Goal: Obtain resource: Download file/media

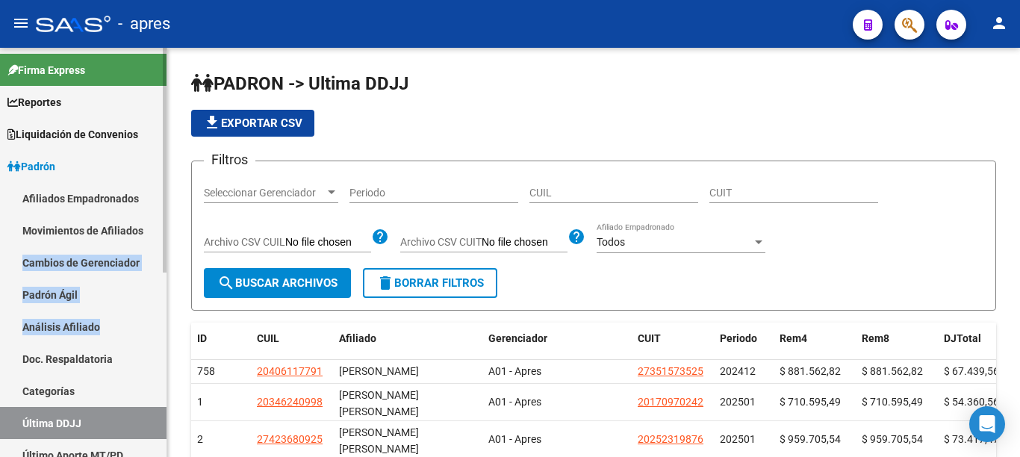
drag, startPoint x: 167, startPoint y: 231, endPoint x: 155, endPoint y: 342, distance: 111.9
click at [152, 343] on mat-sidenav "Firma Express Reportes Ingresos Percibidos Análisis de todos los conceptos (his…" at bounding box center [83, 252] width 167 height 409
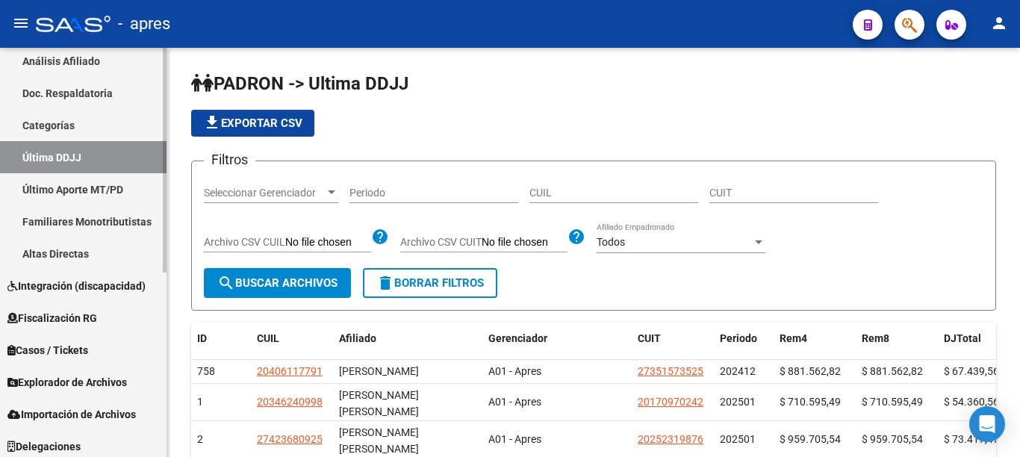
scroll to position [282, 0]
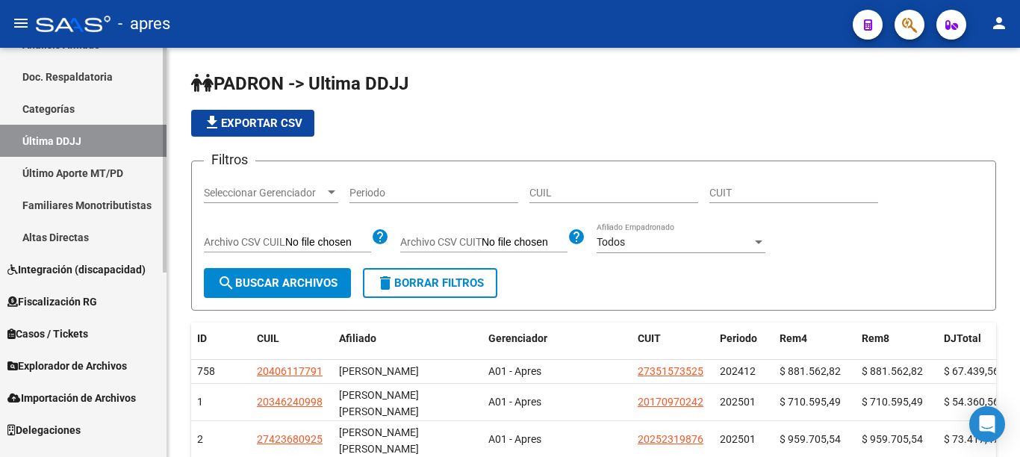
click at [178, 425] on mat-sidenav-container "Firma Express Reportes Ingresos Percibidos Análisis de todos los conceptos (his…" at bounding box center [510, 252] width 1020 height 409
drag, startPoint x: 62, startPoint y: 362, endPoint x: 63, endPoint y: 370, distance: 7.5
click at [62, 362] on span "Explorador de Archivos" at bounding box center [66, 366] width 119 height 16
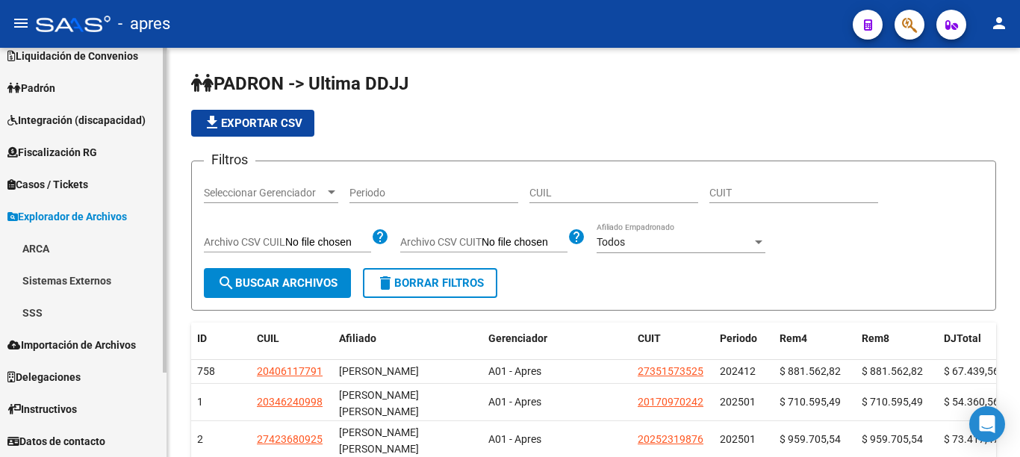
scroll to position [78, 0]
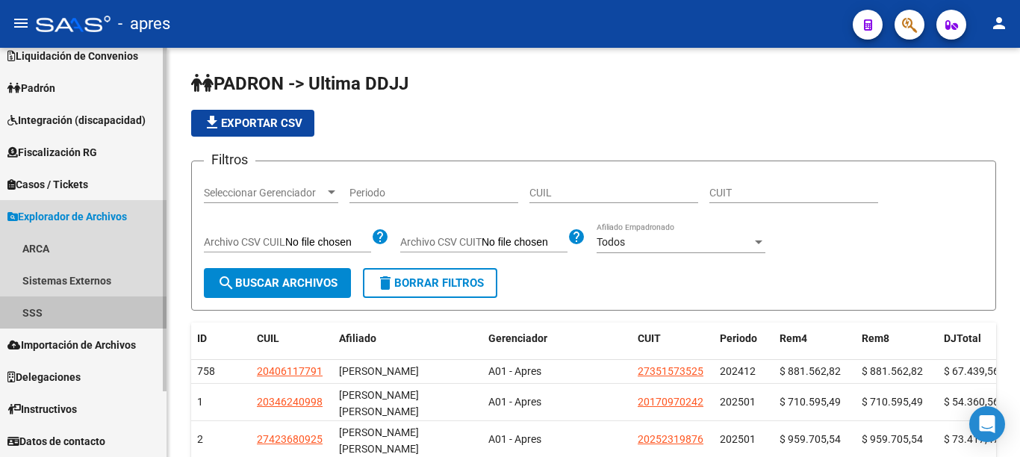
click at [34, 308] on link "SSS" at bounding box center [83, 312] width 167 height 32
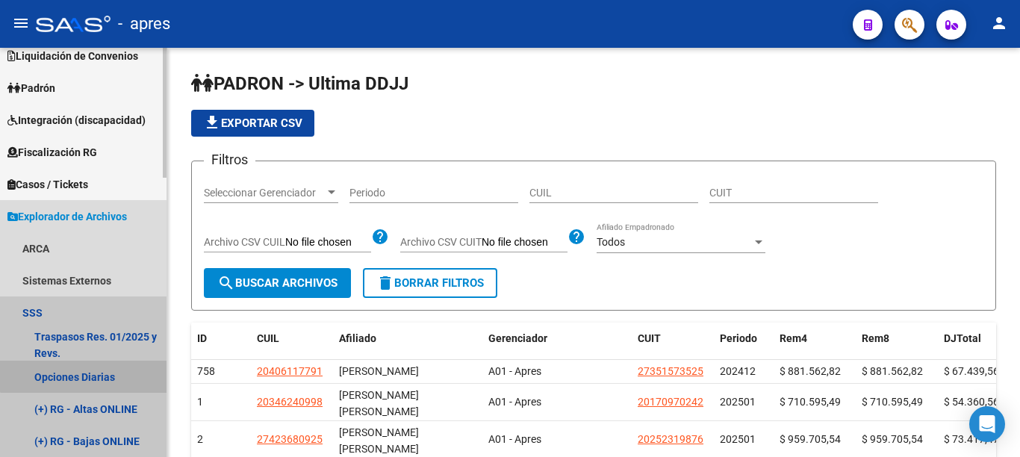
click at [96, 371] on link "Opciones Diarias" at bounding box center [83, 377] width 167 height 32
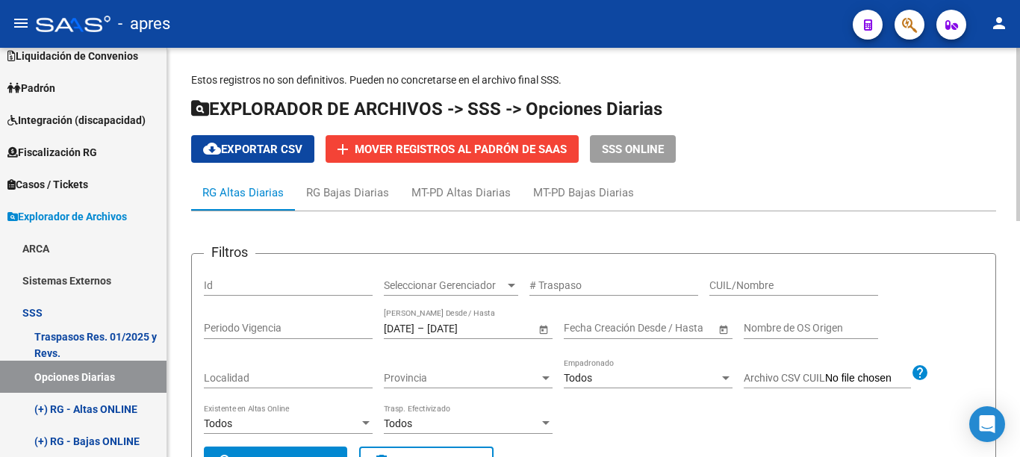
click at [546, 323] on span "Open calendar" at bounding box center [544, 329] width 36 height 36
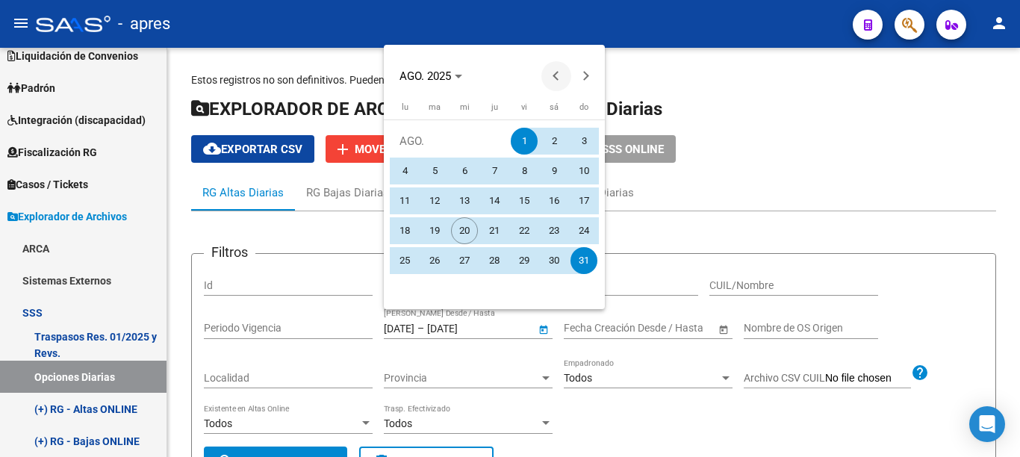
click at [559, 74] on button "Previous month" at bounding box center [556, 76] width 30 height 30
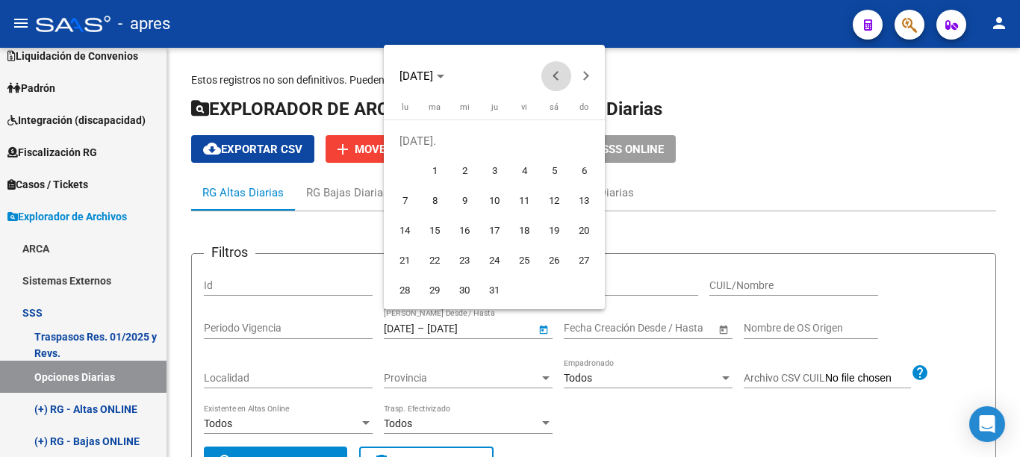
click at [559, 74] on button "Previous month" at bounding box center [556, 76] width 30 height 30
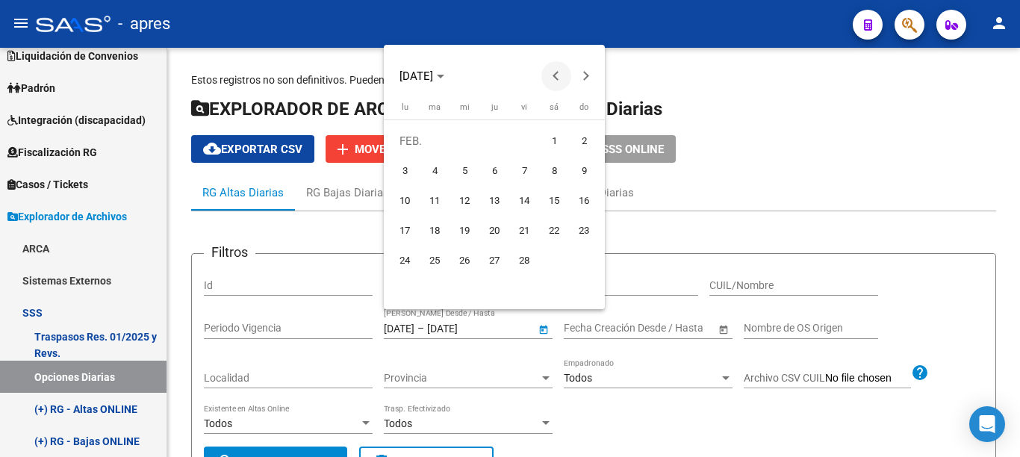
click at [559, 74] on button "Previous month" at bounding box center [556, 76] width 30 height 30
click at [461, 167] on span "1" at bounding box center [464, 171] width 27 height 27
type input "[DATE]"
click at [586, 75] on button "Next month" at bounding box center [586, 76] width 30 height 30
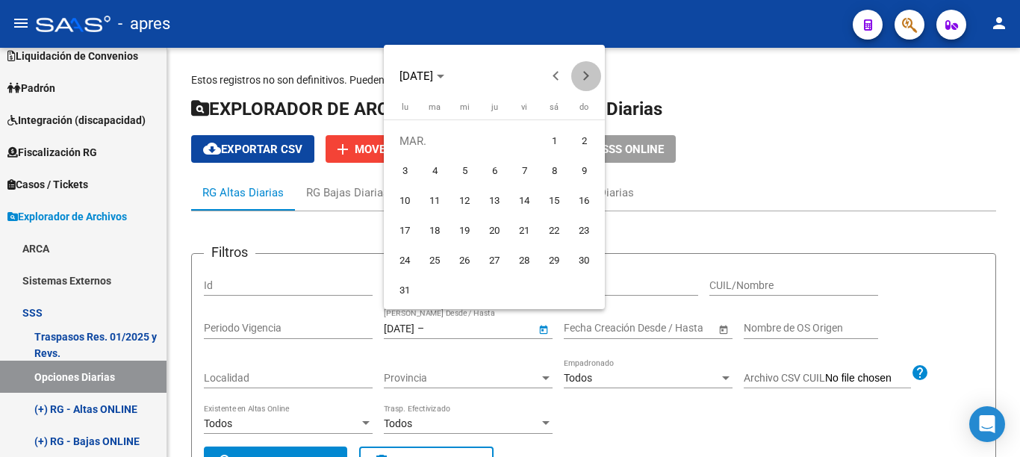
click at [586, 75] on button "Next month" at bounding box center [586, 76] width 30 height 30
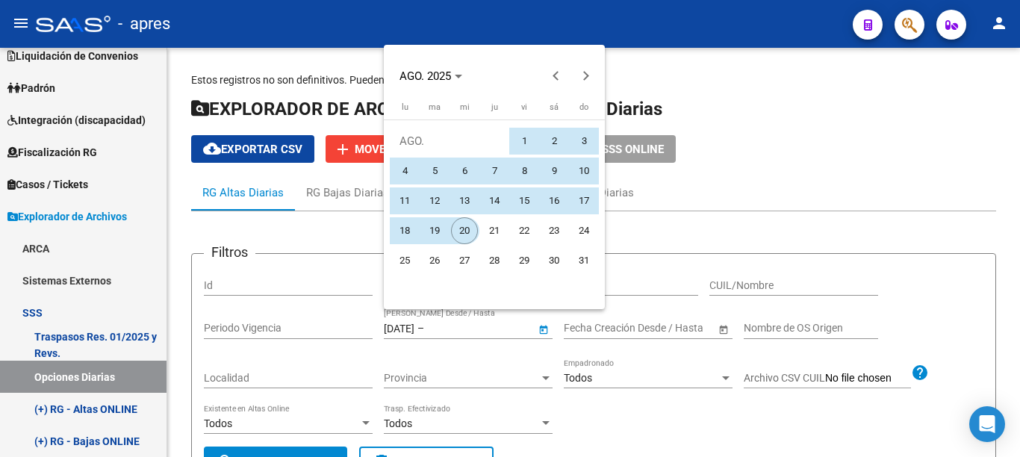
click at [470, 237] on span "20" at bounding box center [464, 230] width 27 height 27
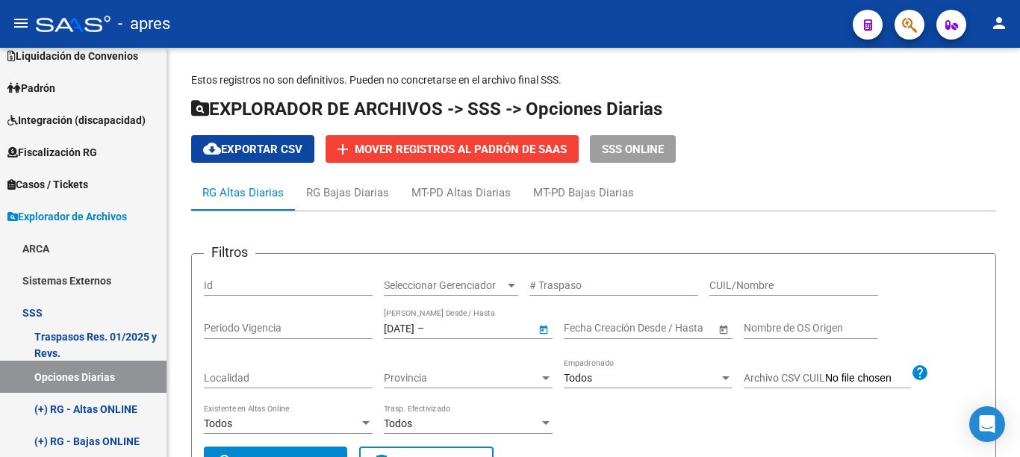
type input "[DATE]"
click at [544, 284] on input "# Traspaso" at bounding box center [613, 285] width 169 height 13
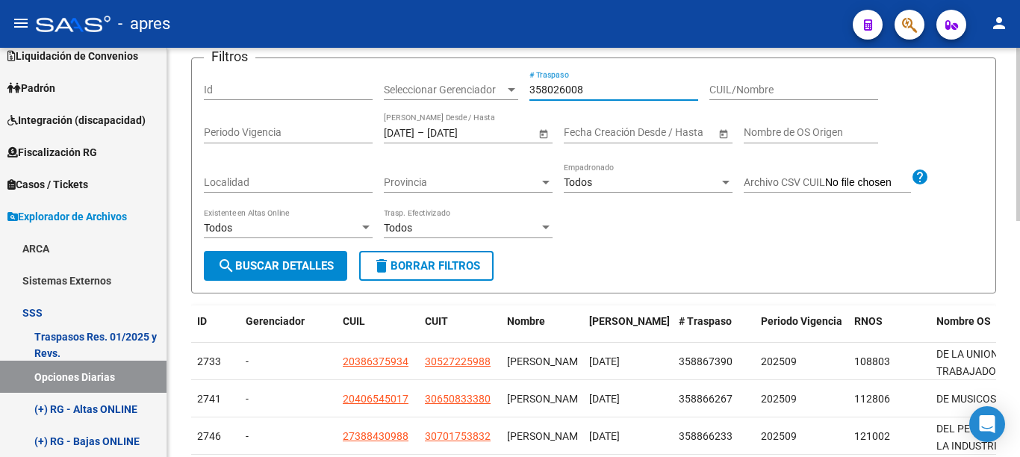
click at [1019, 221] on div at bounding box center [1018, 134] width 4 height 173
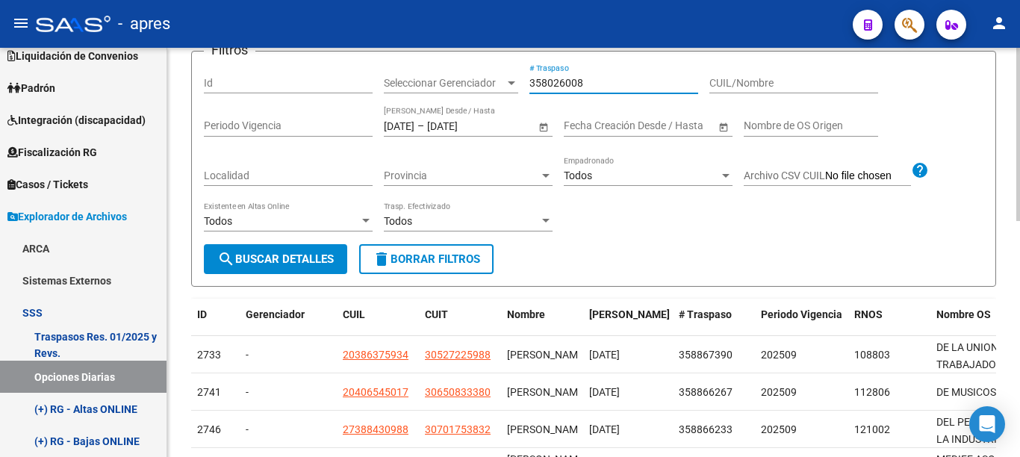
type input "358026008"
click at [315, 258] on span "search Buscar Detalles" at bounding box center [275, 258] width 116 height 13
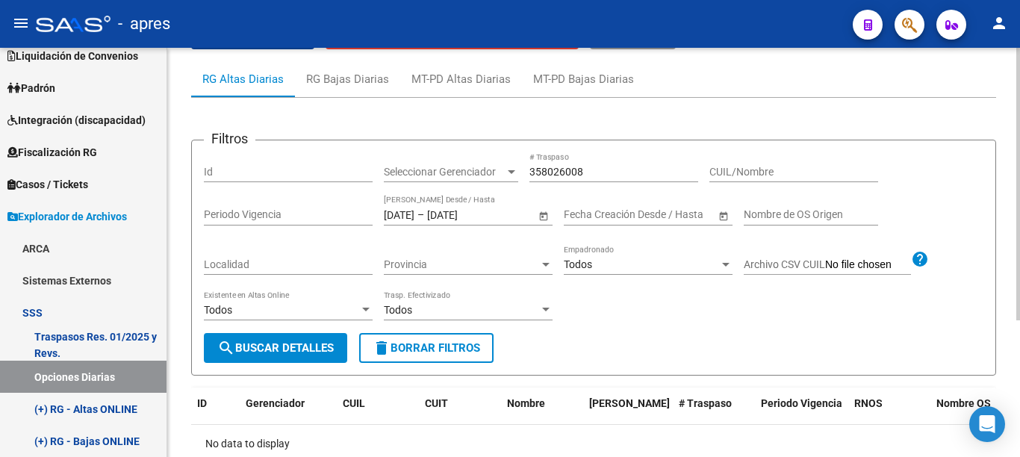
scroll to position [107, 0]
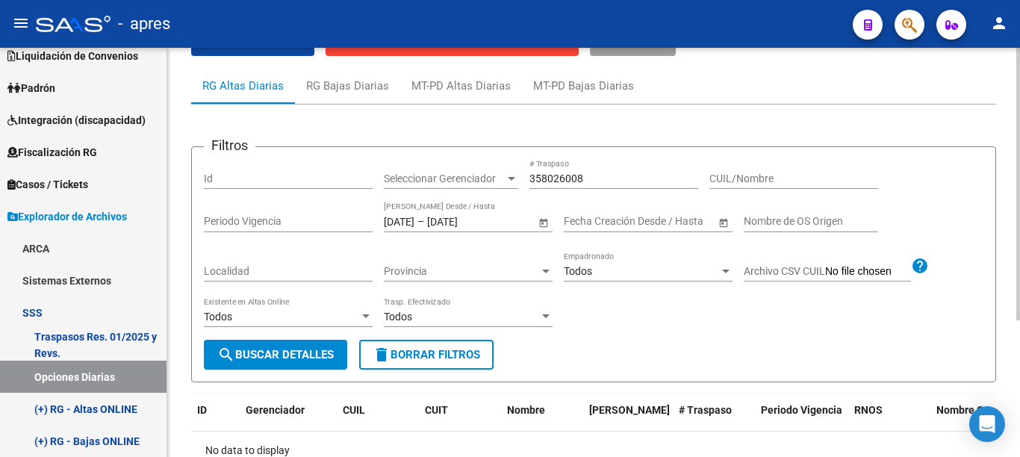
click at [1019, 209] on div at bounding box center [1018, 184] width 4 height 273
drag, startPoint x: 591, startPoint y: 177, endPoint x: 508, endPoint y: 178, distance: 82.9
click at [509, 178] on div "Filtros Id Seleccionar Gerenciador Seleccionar Gerenciador 358026008 # Traspaso…" at bounding box center [594, 249] width 780 height 181
click at [538, 223] on span "Open calendar" at bounding box center [544, 222] width 36 height 36
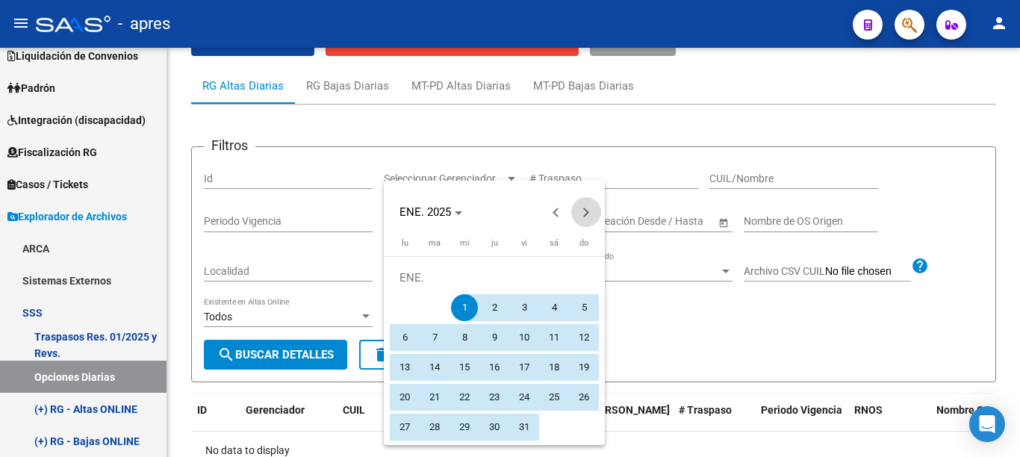
click at [588, 211] on button "Next month" at bounding box center [586, 212] width 30 height 30
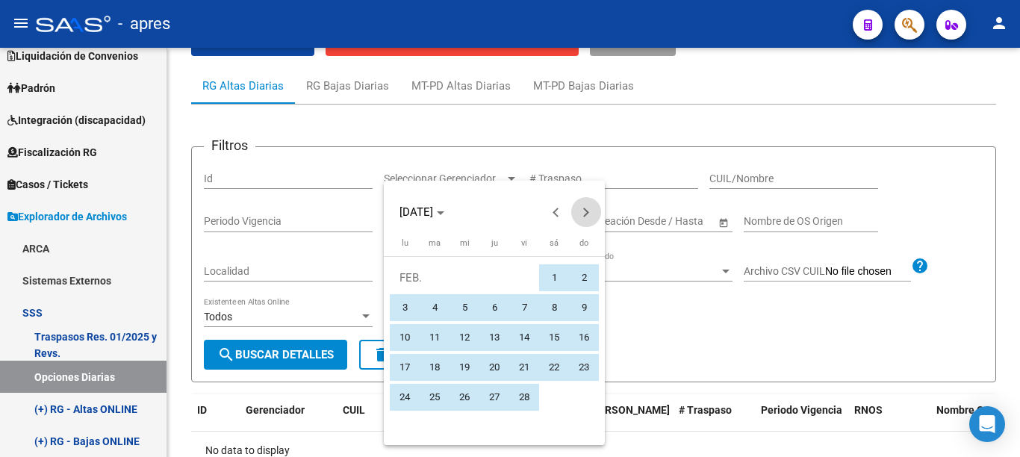
click at [588, 211] on button "Next month" at bounding box center [586, 212] width 30 height 30
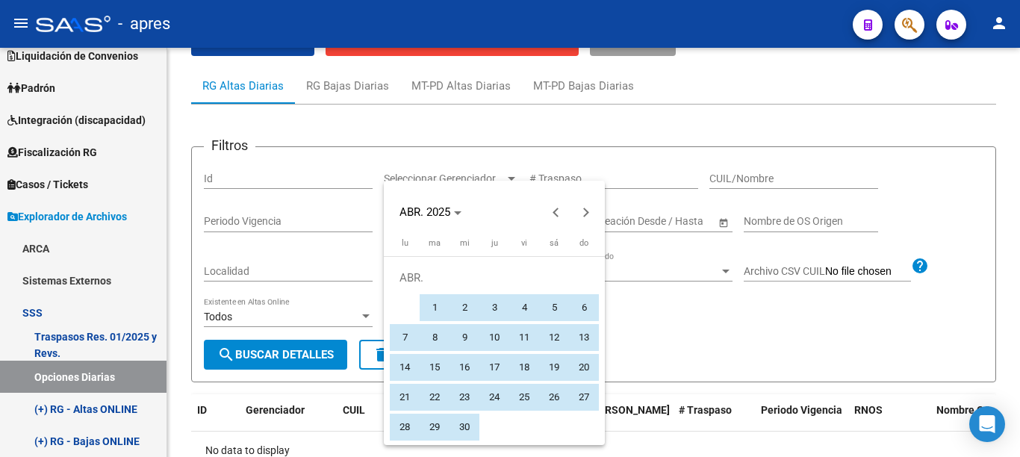
click at [433, 305] on span "1" at bounding box center [434, 307] width 27 height 27
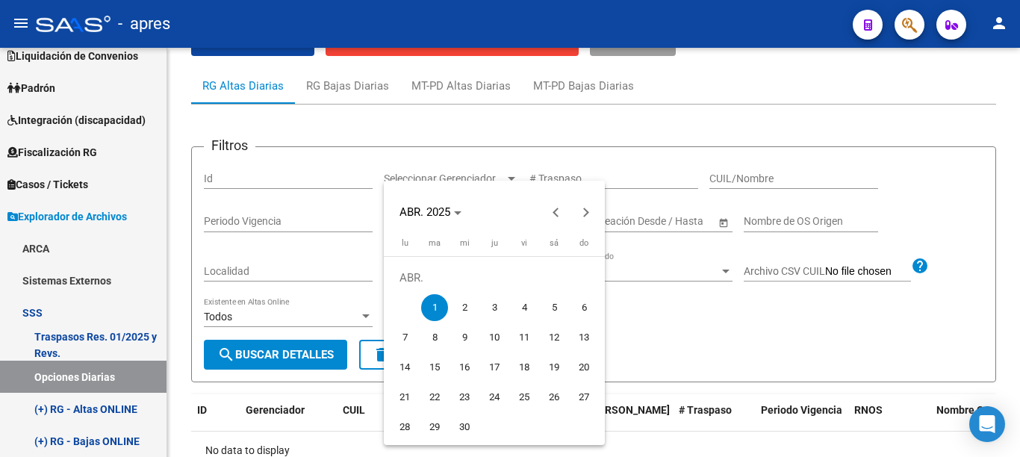
type input "[DATE]"
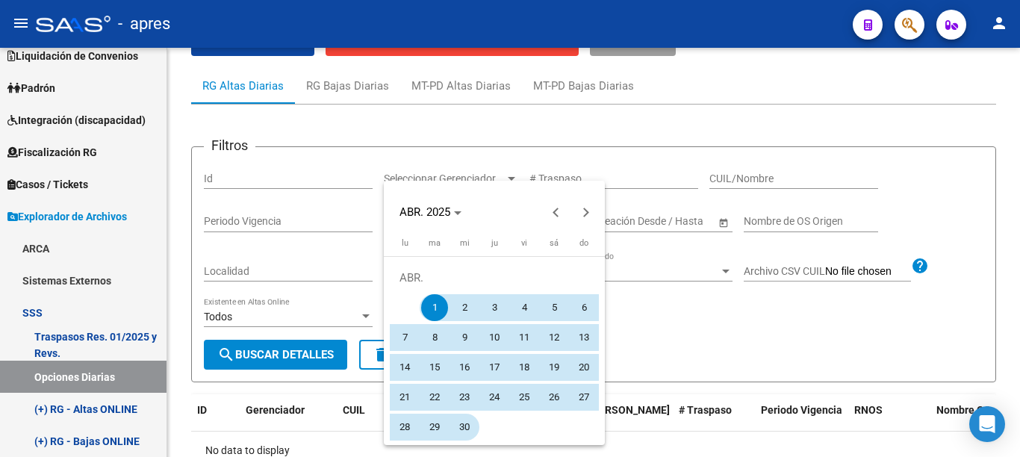
click at [462, 432] on span "30" at bounding box center [464, 427] width 27 height 27
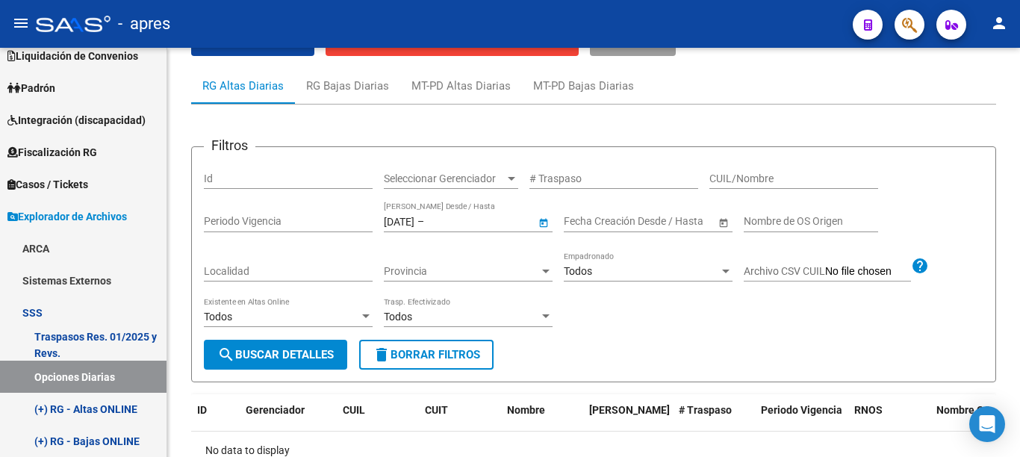
type input "[DATE]"
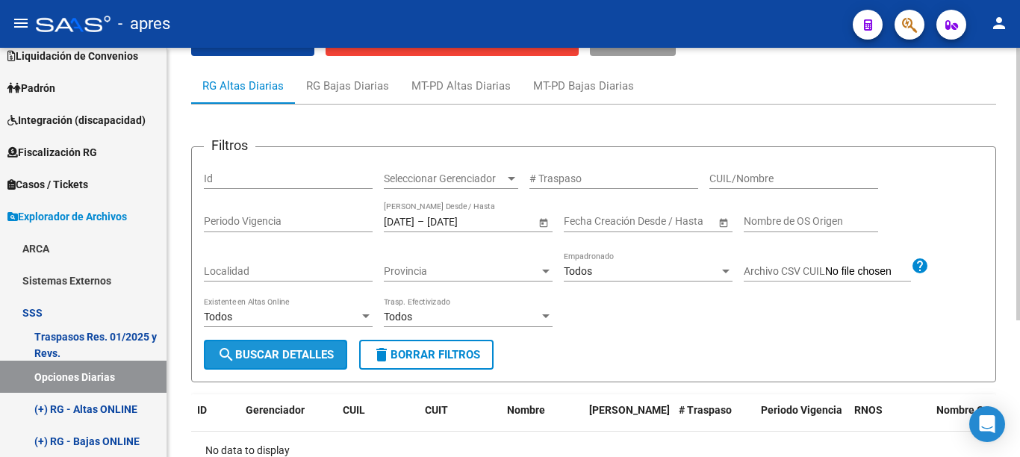
click at [274, 356] on span "search Buscar Detalles" at bounding box center [275, 354] width 116 height 13
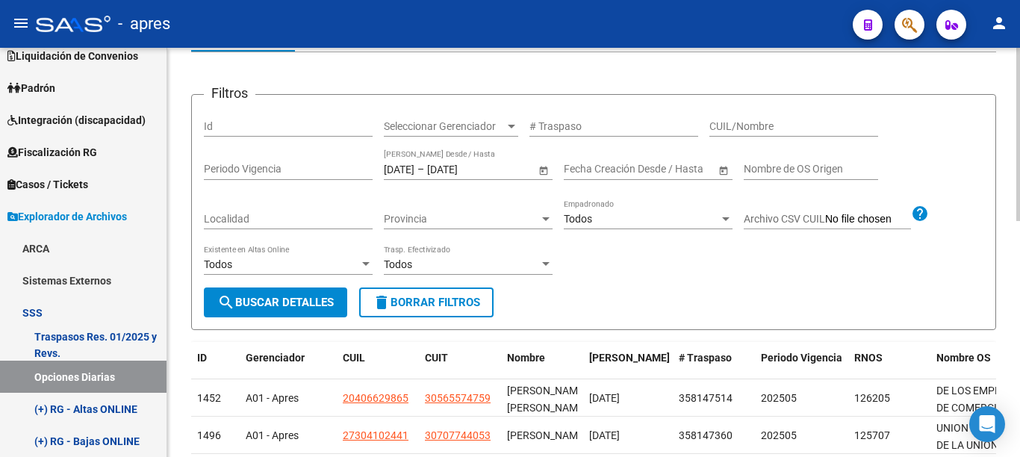
scroll to position [0, 0]
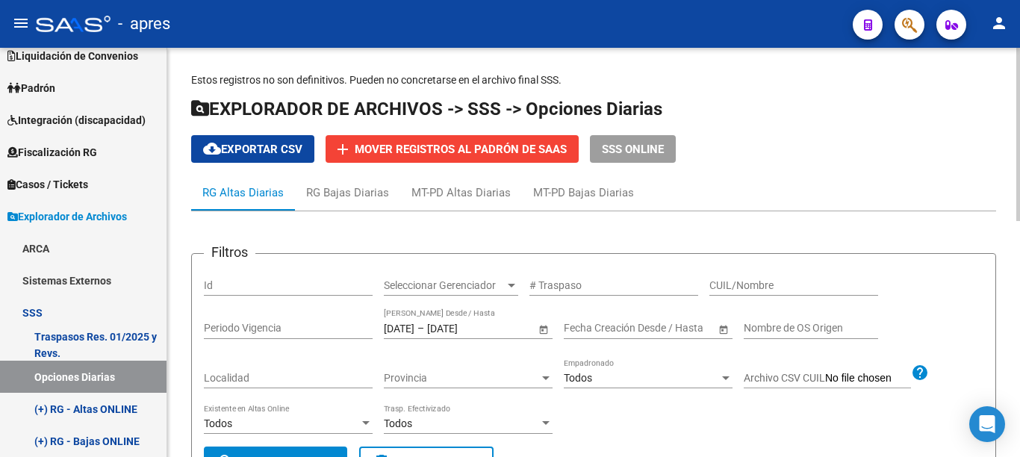
click at [247, 152] on span "cloud_download Exportar CSV" at bounding box center [252, 149] width 99 height 13
click at [539, 326] on span "Open calendar" at bounding box center [544, 329] width 36 height 36
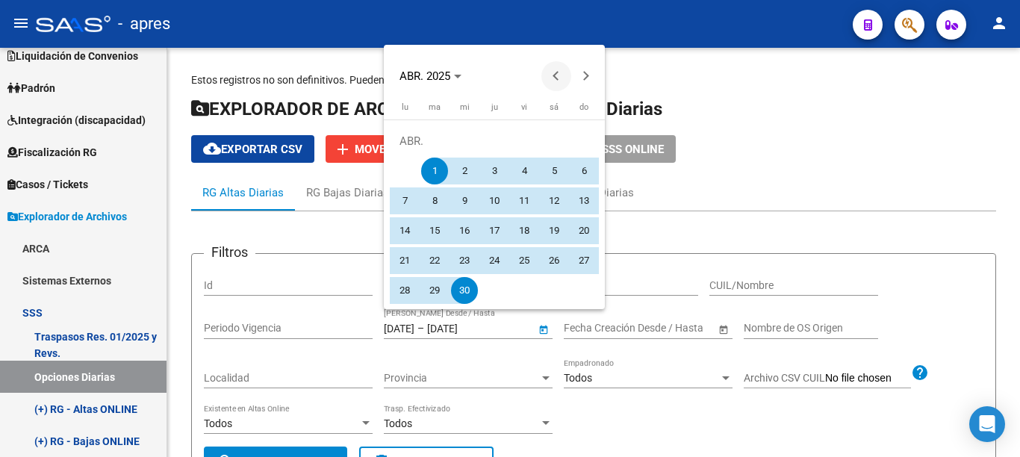
click at [559, 74] on button "Previous month" at bounding box center [556, 76] width 30 height 30
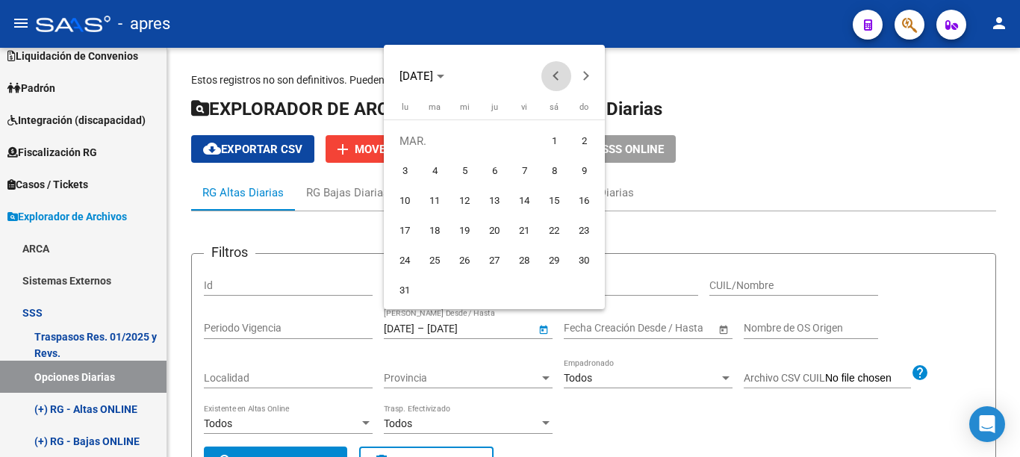
click at [559, 74] on button "Previous month" at bounding box center [556, 76] width 30 height 30
click at [462, 168] on span "1" at bounding box center [464, 171] width 27 height 27
type input "[DATE]"
click at [585, 79] on button "Next month" at bounding box center [586, 76] width 30 height 30
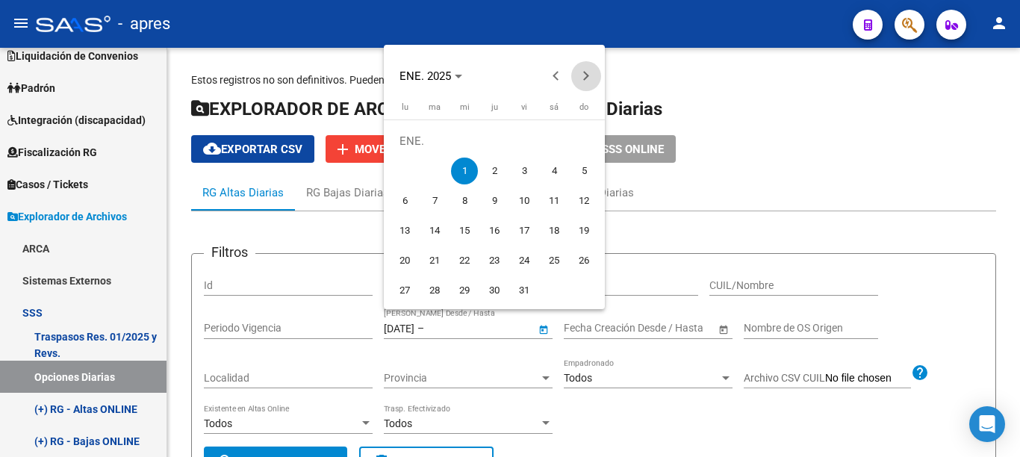
click at [585, 79] on button "Next month" at bounding box center [586, 76] width 30 height 30
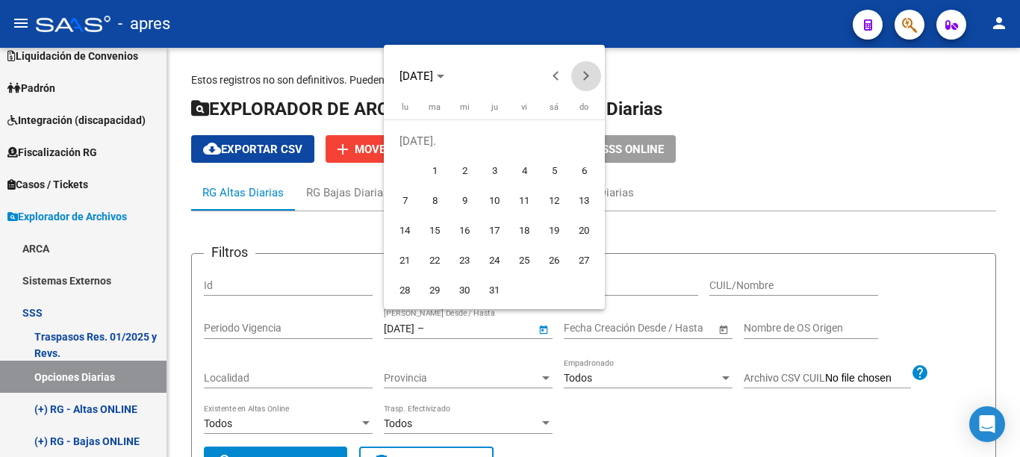
click at [585, 79] on button "Next month" at bounding box center [586, 76] width 30 height 30
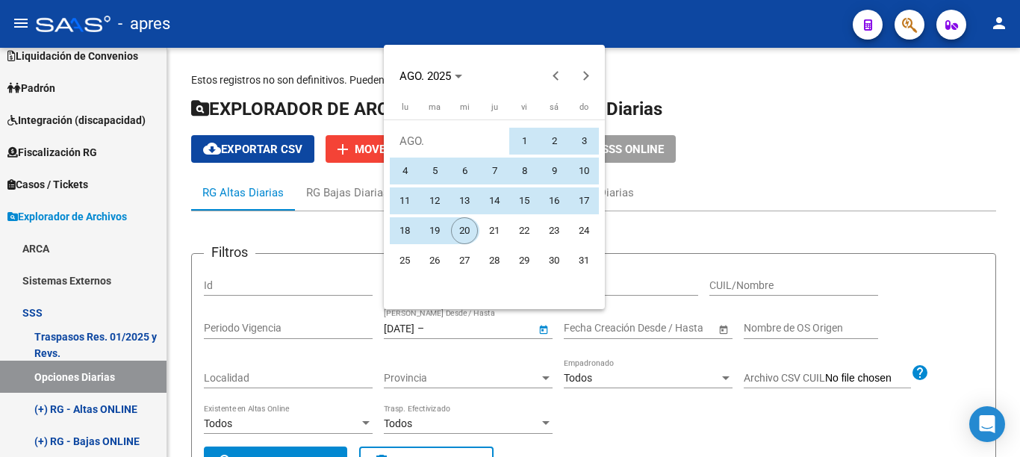
click at [460, 243] on span "20" at bounding box center [464, 230] width 27 height 27
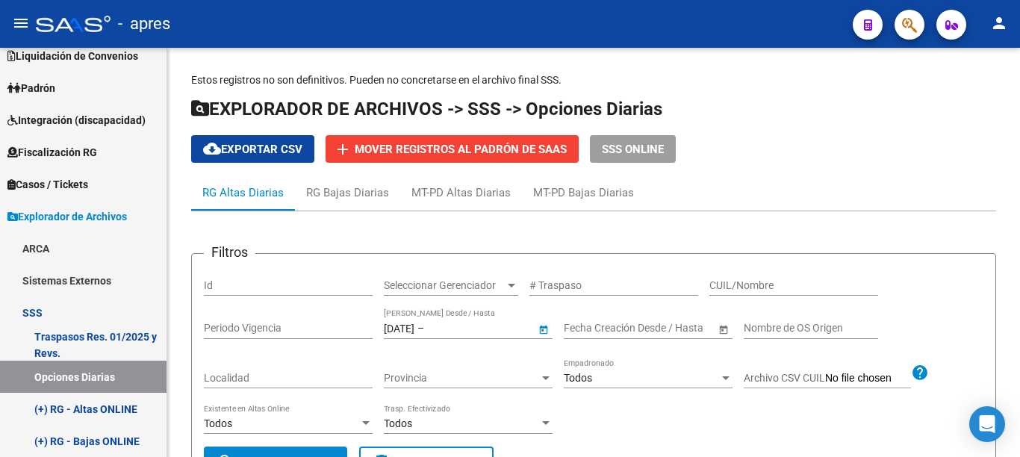
type input "[DATE]"
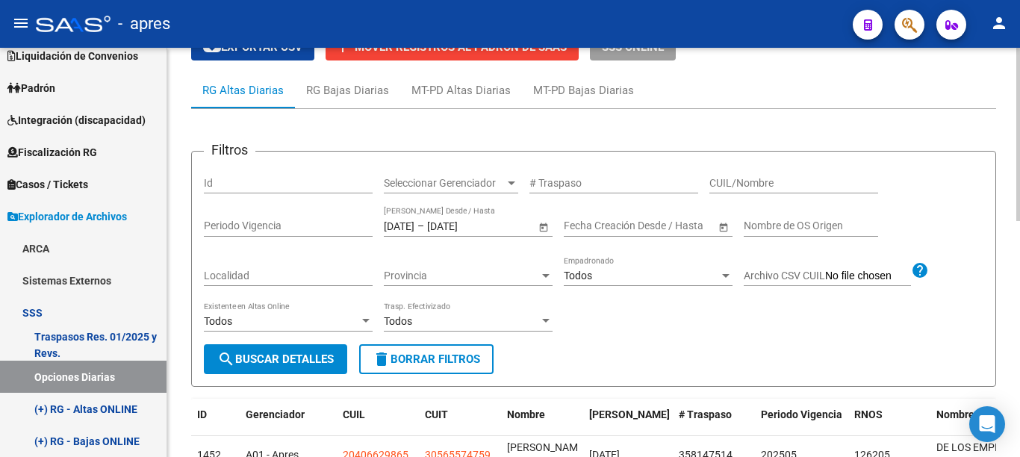
click at [1019, 221] on div at bounding box center [1018, 134] width 4 height 173
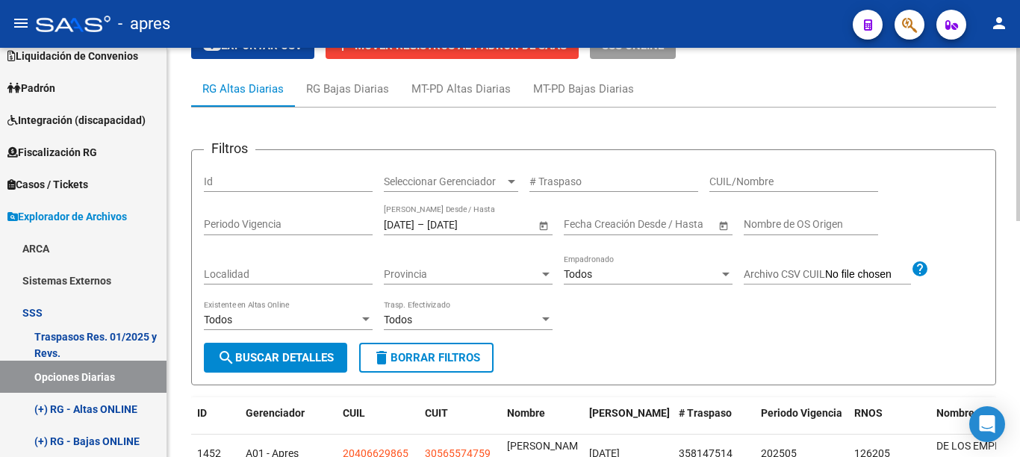
click at [305, 361] on span "search Buscar Detalles" at bounding box center [275, 357] width 116 height 13
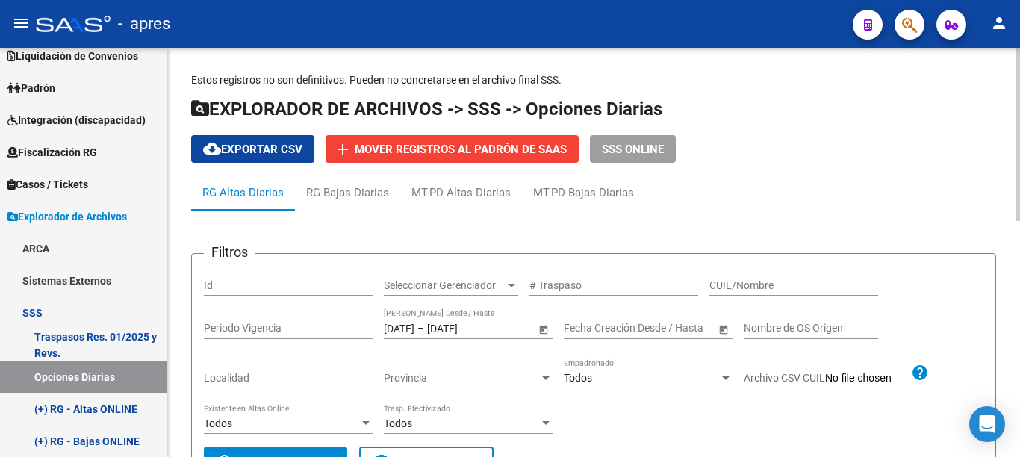
click at [234, 149] on span "cloud_download Exportar CSV" at bounding box center [252, 149] width 99 height 13
